Goal: Find specific page/section: Find specific page/section

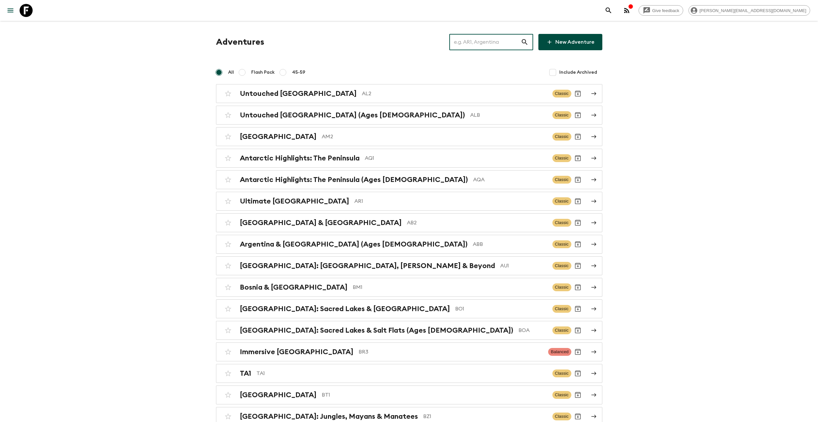
click at [467, 49] on input "text" at bounding box center [484, 42] width 71 height 18
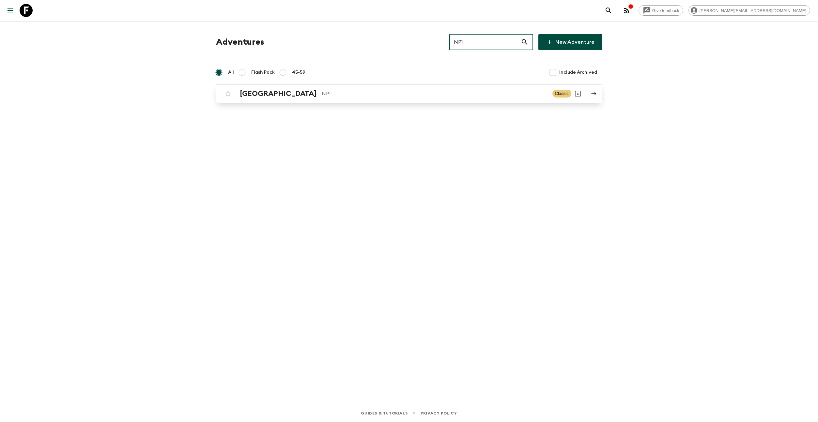
type input "NP1"
click at [356, 91] on p "NP1" at bounding box center [434, 94] width 225 height 8
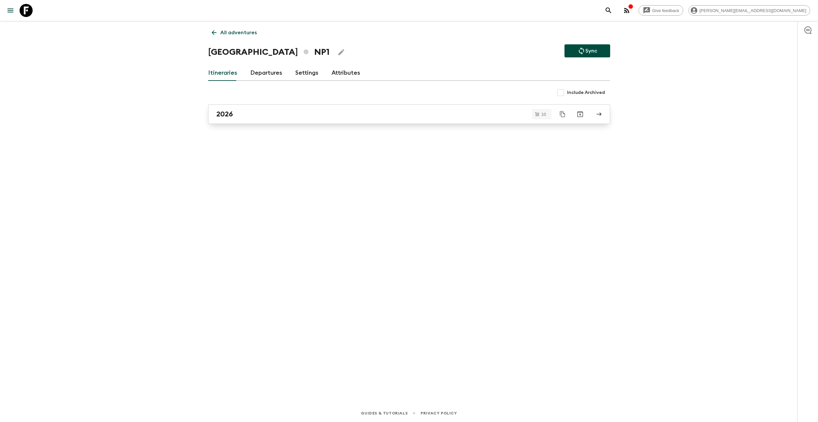
click at [254, 106] on link "2026" at bounding box center [409, 114] width 402 height 20
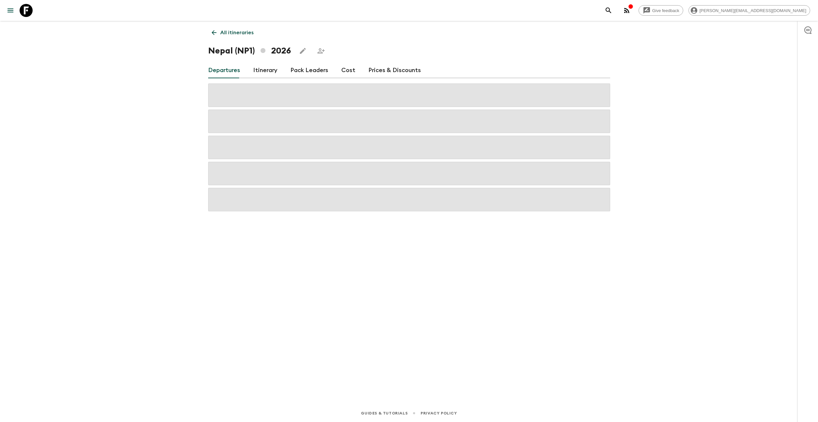
click at [350, 66] on link "Cost" at bounding box center [348, 71] width 14 height 16
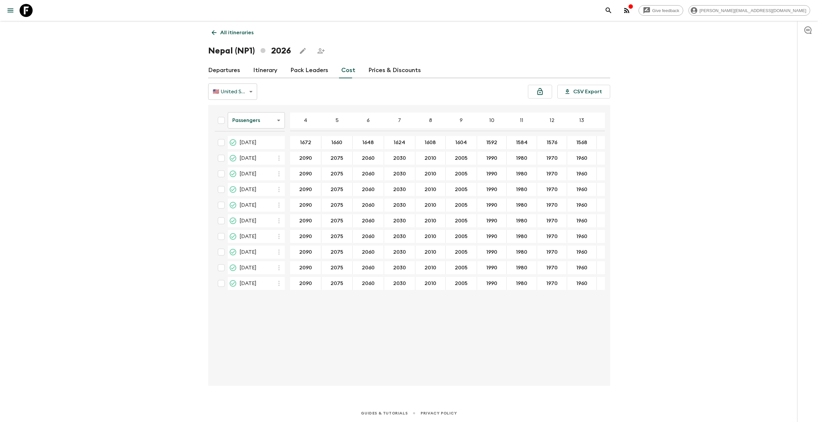
click at [266, 117] on body "Give feedback [EMAIL_ADDRESS][DOMAIN_NAME] All itineraries [GEOGRAPHIC_DATA] (N…" at bounding box center [409, 211] width 818 height 422
click at [262, 155] on li "Mandatory" at bounding box center [256, 157] width 57 height 10
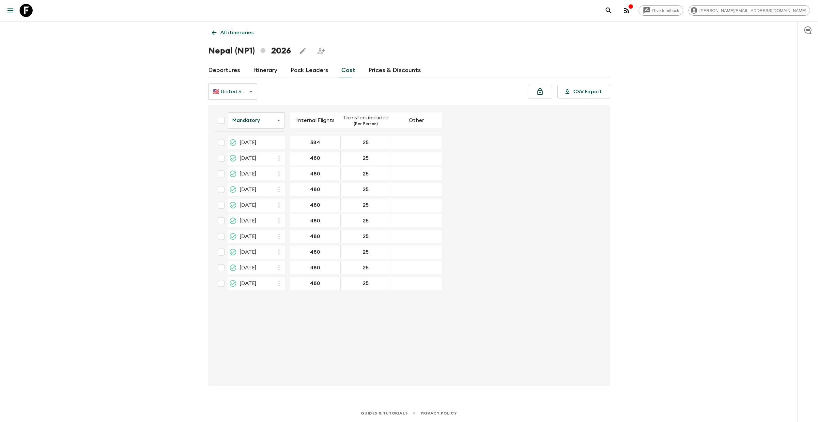
click at [245, 90] on body "Give feedback [EMAIL_ADDRESS][DOMAIN_NAME] All itineraries [GEOGRAPHIC_DATA] (N…" at bounding box center [409, 211] width 818 height 422
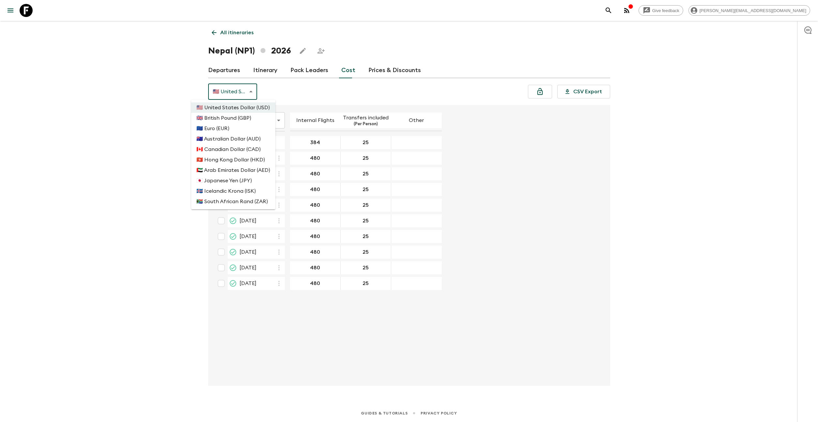
click at [295, 89] on div at bounding box center [409, 211] width 818 height 422
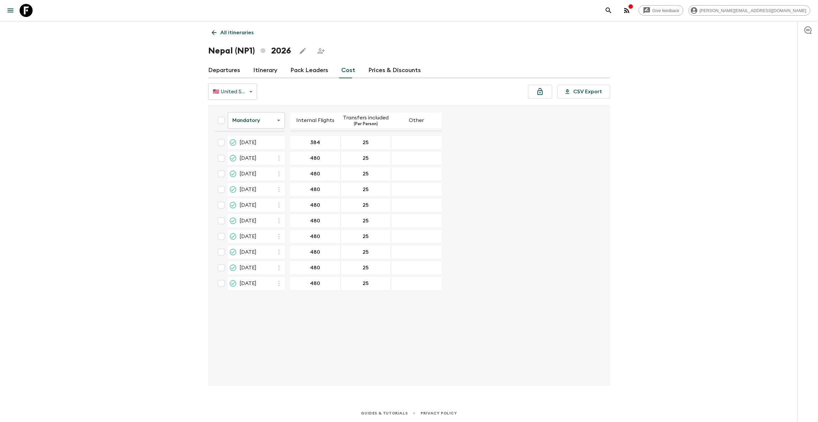
click at [278, 120] on body "Give feedback [EMAIL_ADDRESS][DOMAIN_NAME] All itineraries [GEOGRAPHIC_DATA] (N…" at bounding box center [409, 211] width 818 height 422
click at [268, 146] on li "Extras" at bounding box center [256, 147] width 57 height 10
click at [268, 122] on body "Give feedback [PERSON_NAME][EMAIL_ADDRESS][DOMAIN_NAME] All itineraries [GEOGRA…" at bounding box center [409, 211] width 818 height 422
click at [260, 138] on li "Passengers" at bounding box center [256, 136] width 57 height 10
